Goal: Task Accomplishment & Management: Manage account settings

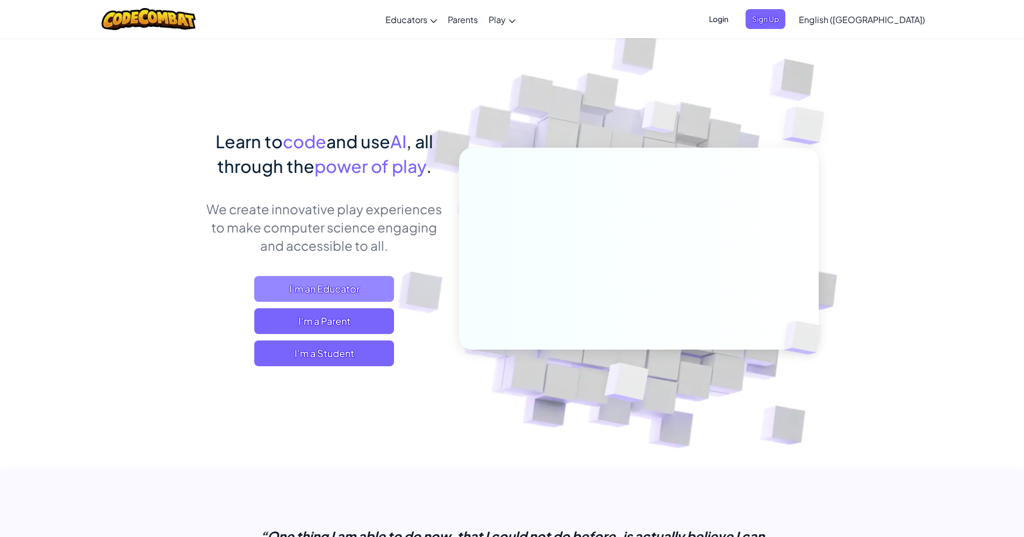
click at [346, 289] on span "I'm an Educator" at bounding box center [324, 289] width 140 height 26
click at [329, 321] on span "I'm a Parent" at bounding box center [324, 321] width 140 height 26
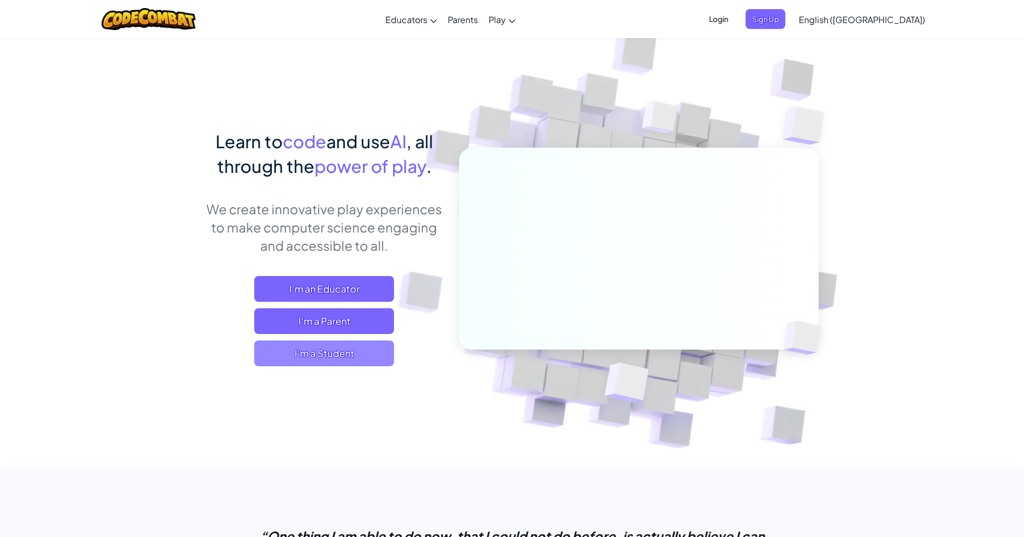
click at [314, 352] on span "I'm a Student" at bounding box center [324, 354] width 140 height 26
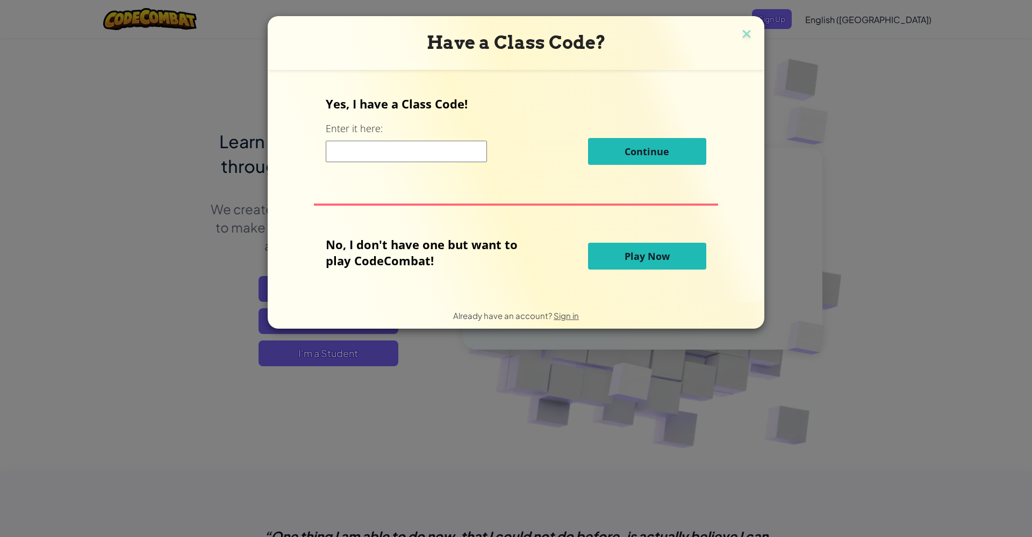
click at [638, 254] on span "Play Now" at bounding box center [647, 256] width 45 height 13
click at [628, 266] on button "Play Now" at bounding box center [647, 256] width 118 height 27
click at [636, 257] on span "Play Now" at bounding box center [647, 256] width 45 height 13
click at [643, 152] on span "Continue" at bounding box center [647, 151] width 45 height 13
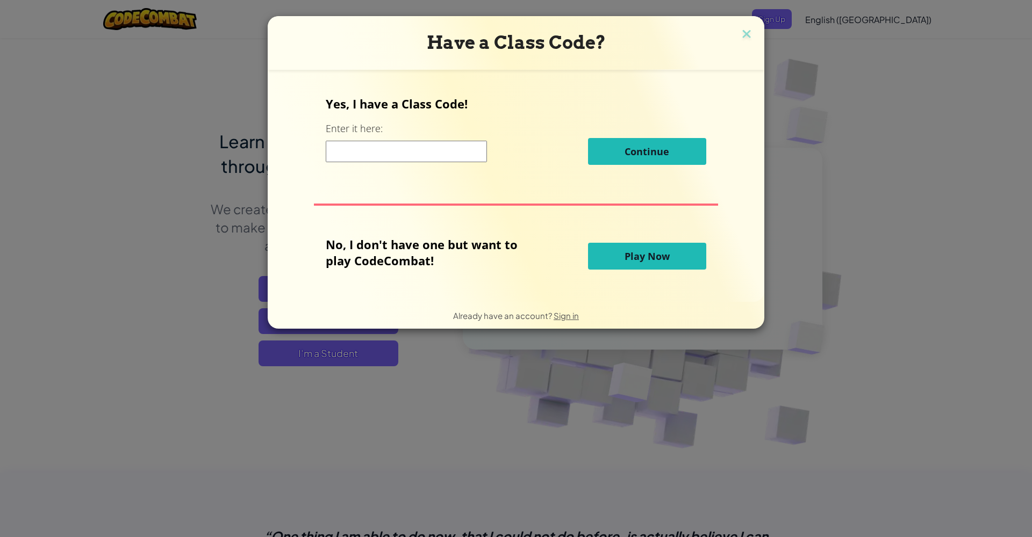
click at [644, 255] on span "Play Now" at bounding box center [647, 256] width 45 height 13
click at [564, 316] on span "Sign in" at bounding box center [566, 316] width 25 height 10
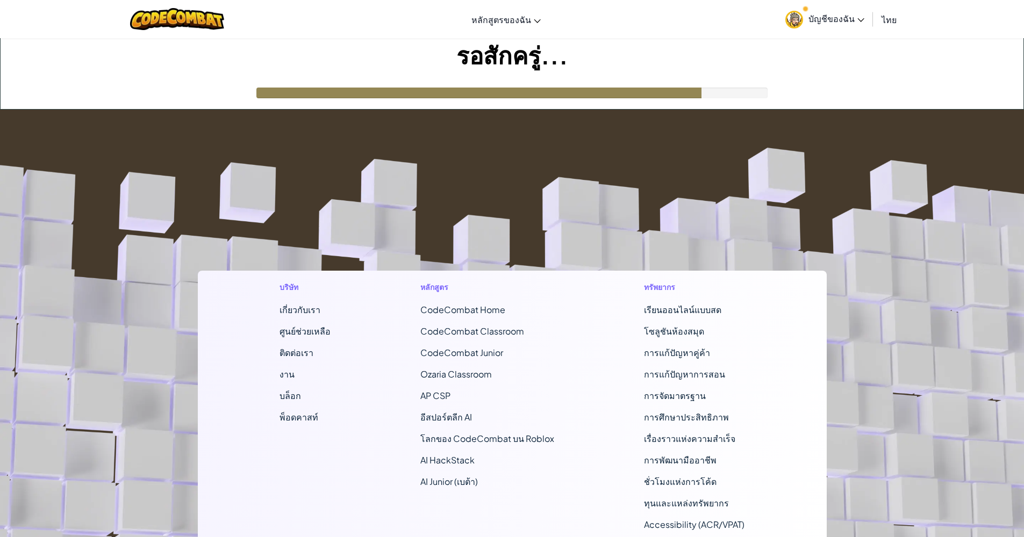
click at [670, 79] on div "รอสักครู่..." at bounding box center [512, 73] width 1023 height 71
click at [832, 22] on span "บัญชีของฉัน" at bounding box center [836, 18] width 56 height 11
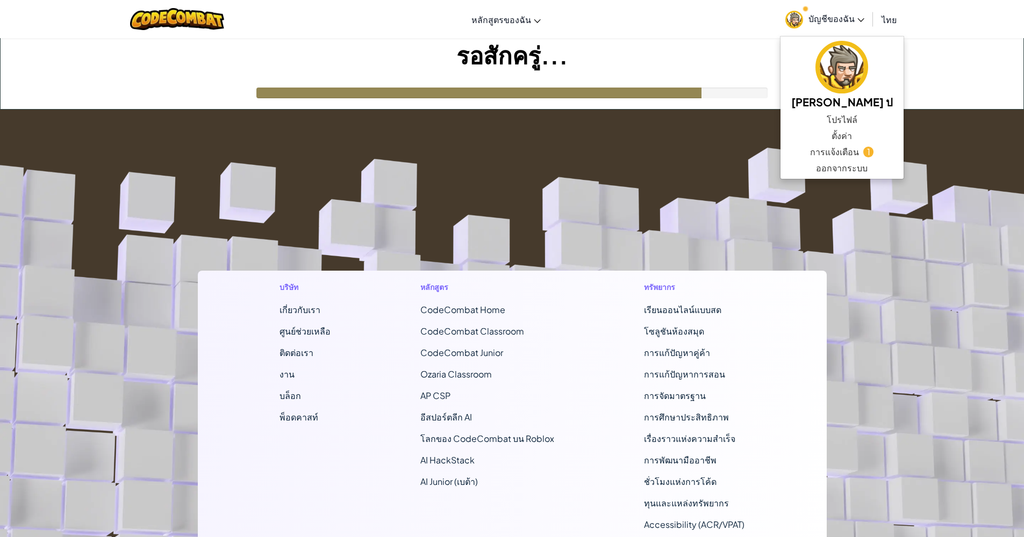
click at [712, 128] on footer "บริษัท เกี่ยวกับเรา ศูนย์ช่วยเหลือ ติดต่อเรา งาน บล็อก พ็อดคาสท์ หลักสูตร CodeC…" at bounding box center [512, 401] width 1024 height 582
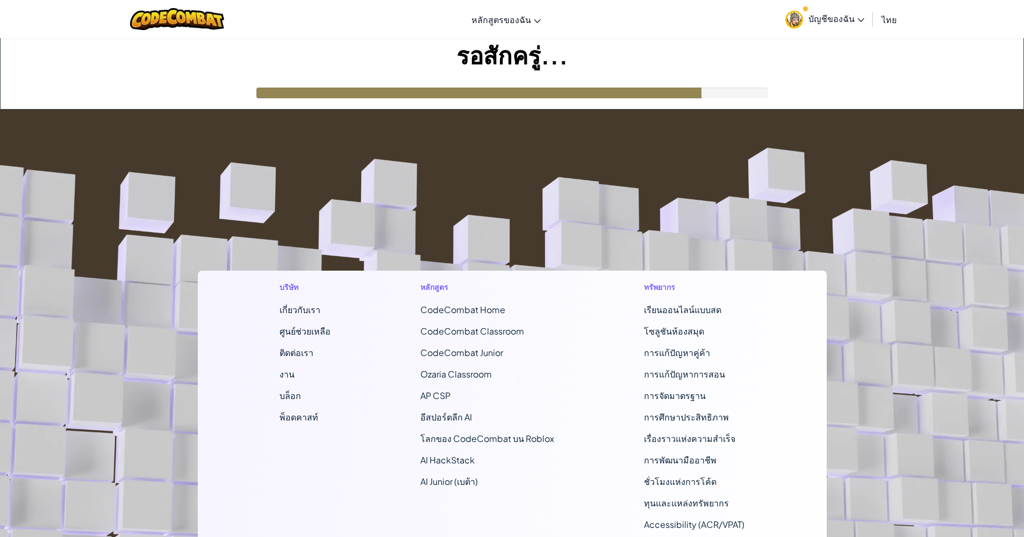
click at [832, 23] on span "บัญชีของฉัน" at bounding box center [836, 18] width 56 height 11
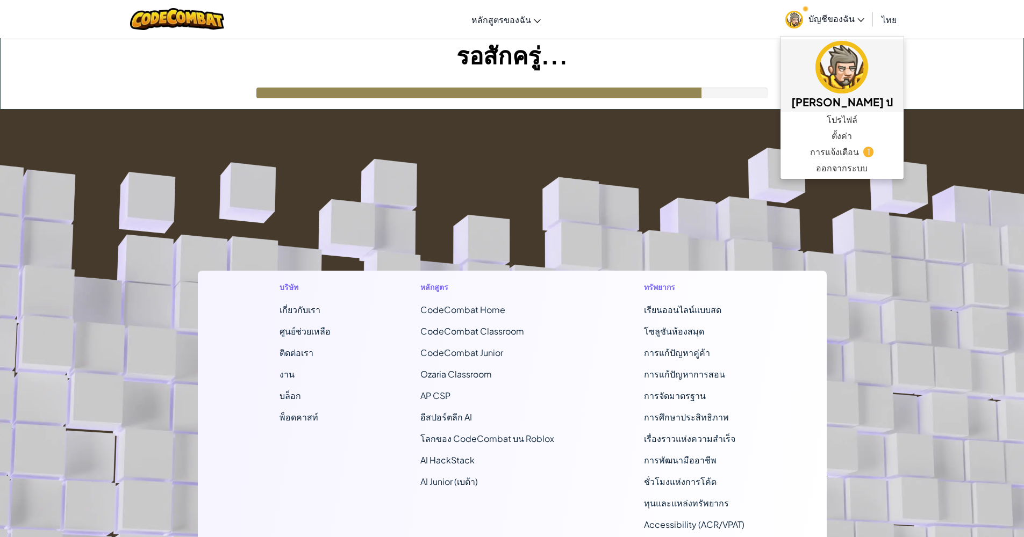
click at [821, 105] on h5 "[PERSON_NAME] ป" at bounding box center [842, 102] width 102 height 17
click at [830, 75] on img at bounding box center [841, 67] width 53 height 53
click at [722, 90] on div at bounding box center [512, 93] width 512 height 11
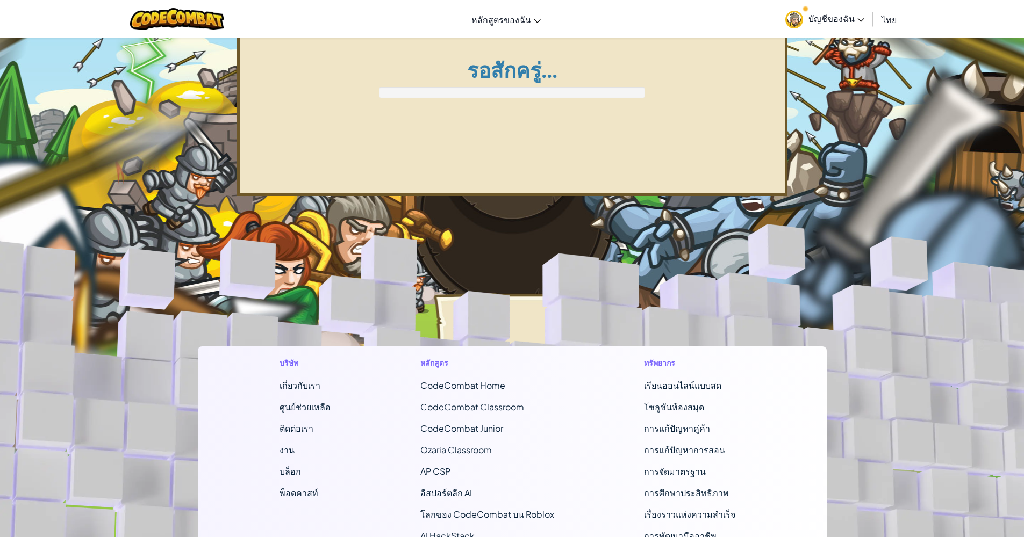
click at [875, 135] on div "สลับการนำทาง หลักสูตรของฉัน CodeCombat Classroom Ozaria Classroom อีสปอร์ตลีก A…" at bounding box center [512, 384] width 1024 height 768
